Goal: Book appointment/travel/reservation

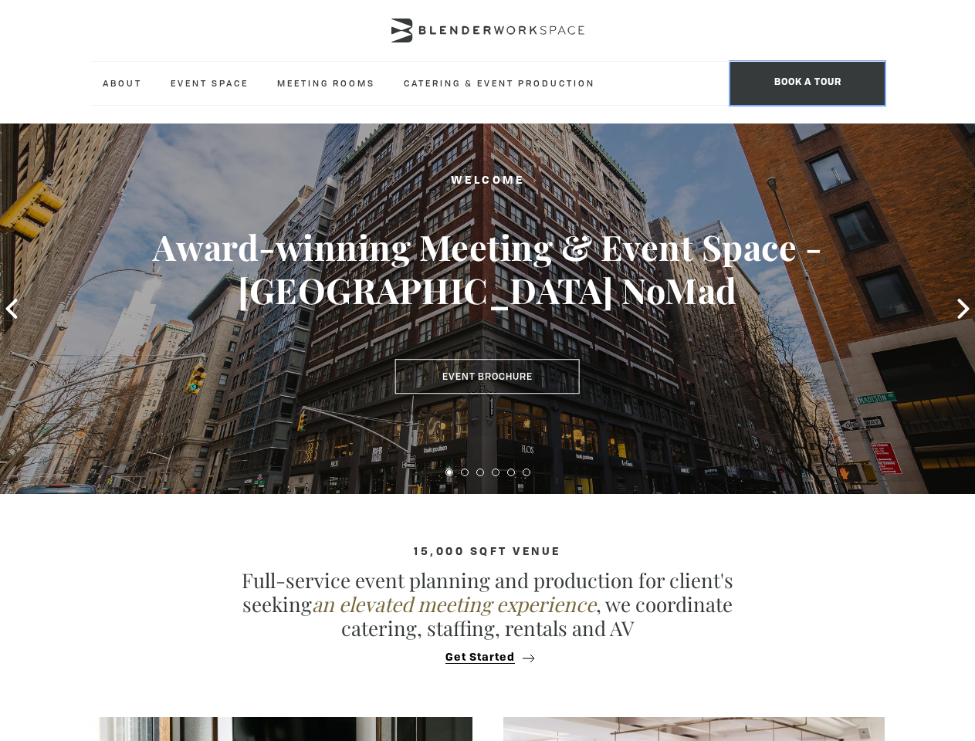
click at [807, 83] on span "BOOK A TOUR" at bounding box center [807, 83] width 154 height 43
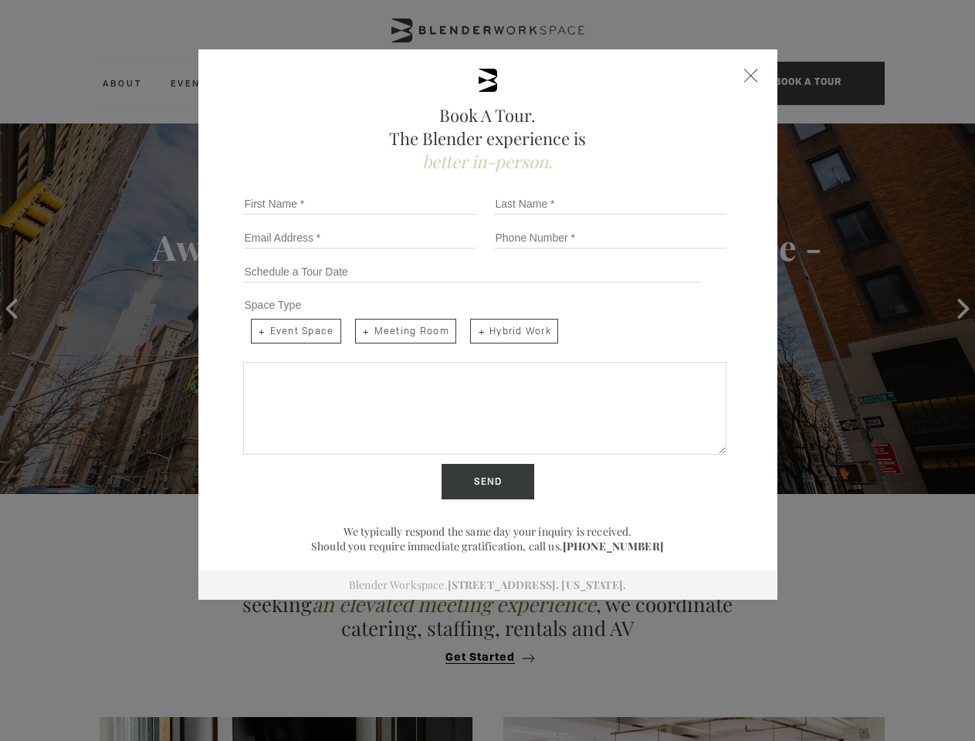
click at [12, 309] on div "Book A Tour. The Blender experience is better in-person. Team Size 1 2 3 4 5 6 …" at bounding box center [487, 370] width 975 height 741
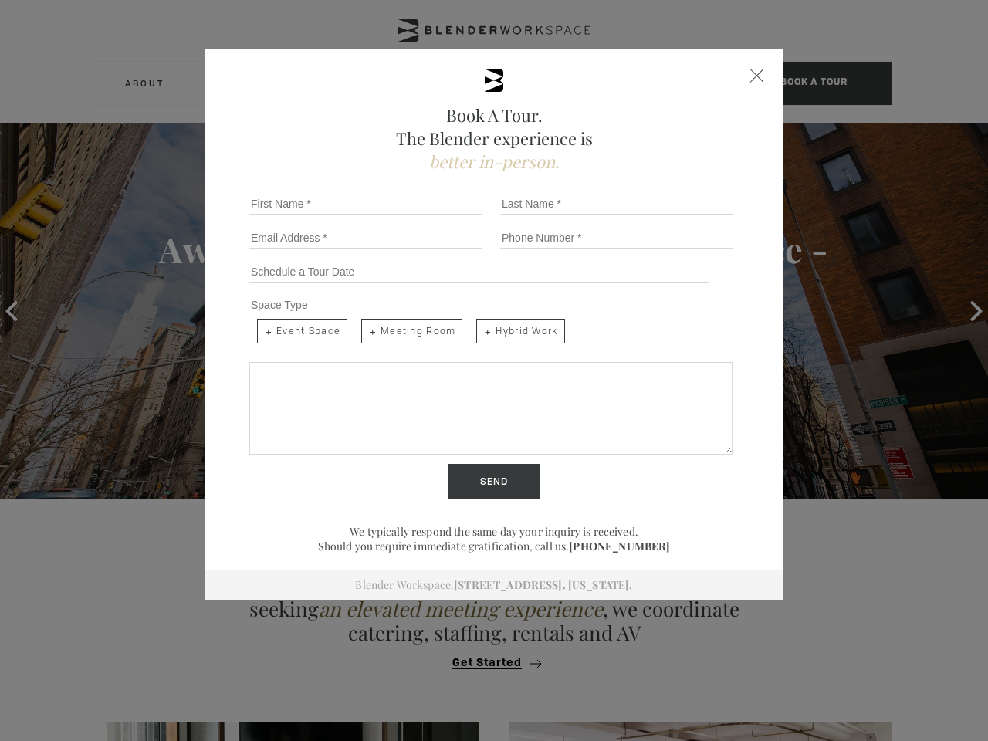
click at [963, 309] on div "Book A Tour. The Blender experience is better in-person. Team Size 1 2 3 4 5 6 …" at bounding box center [494, 370] width 988 height 741
click at [449, 472] on input "Send" at bounding box center [494, 481] width 93 height 35
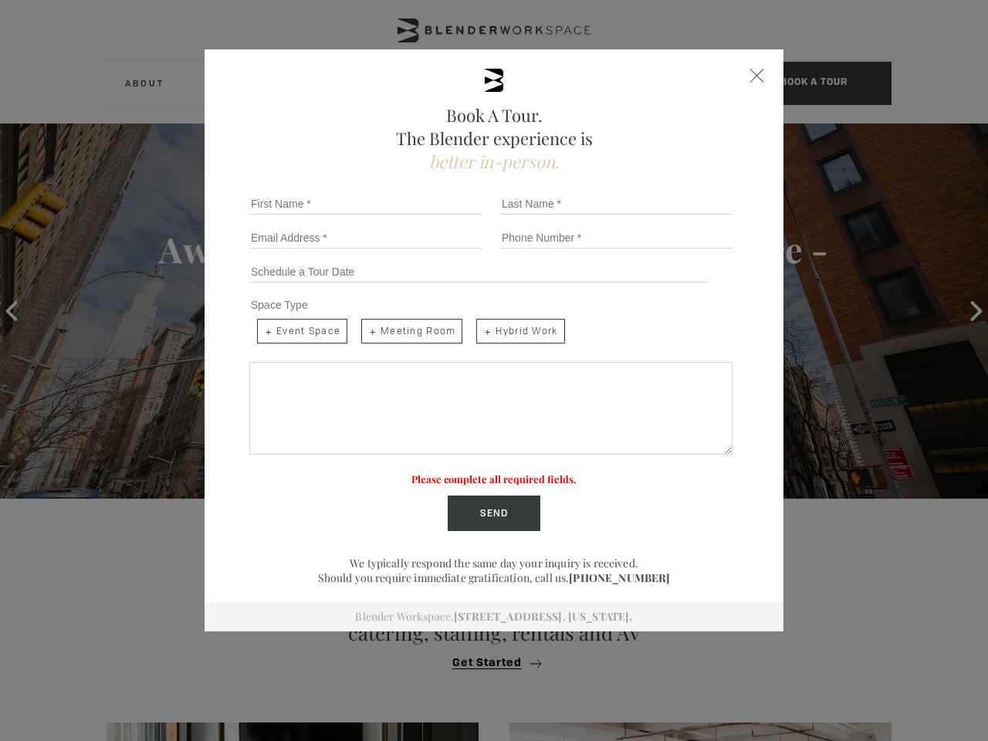
click at [464, 472] on label "Please complete all required fields." at bounding box center [493, 478] width 165 height 13
click at [480, 472] on label "Please complete all required fields." at bounding box center [493, 478] width 165 height 13
click at [495, 472] on label "Please complete all required fields." at bounding box center [493, 478] width 165 height 13
click at [511, 472] on label "Please complete all required fields." at bounding box center [493, 478] width 165 height 13
click at [526, 472] on label "Please complete all required fields." at bounding box center [493, 478] width 165 height 13
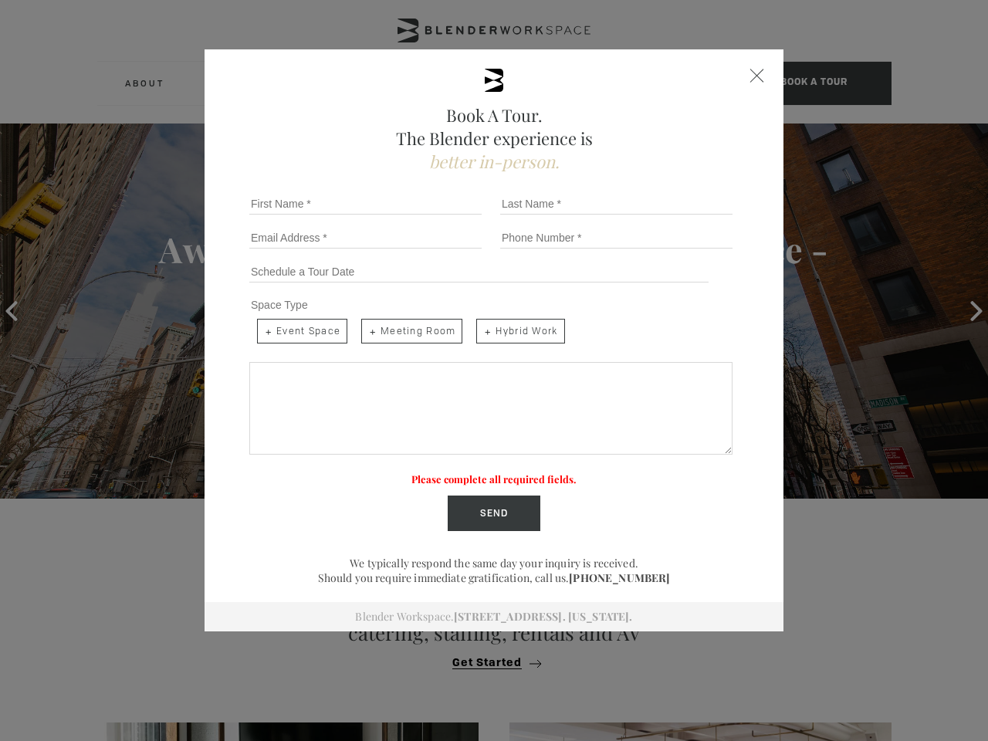
click at [487, 657] on div "Book A Tour. The Blender experience is better in-person. Team Size 1 2 3 4 5 6 …" at bounding box center [494, 370] width 988 height 741
